Goal: Transaction & Acquisition: Subscribe to service/newsletter

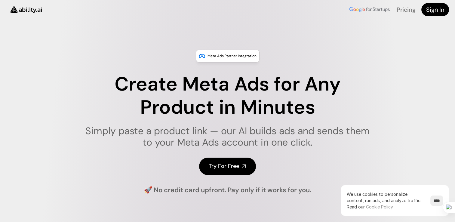
click at [239, 168] on link "Try For Free" at bounding box center [227, 166] width 57 height 17
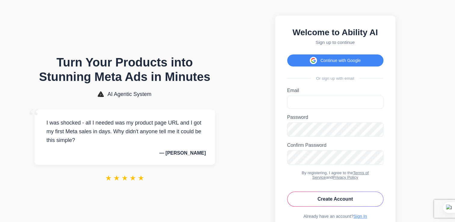
scroll to position [36, 0]
